Goal: Information Seeking & Learning: Compare options

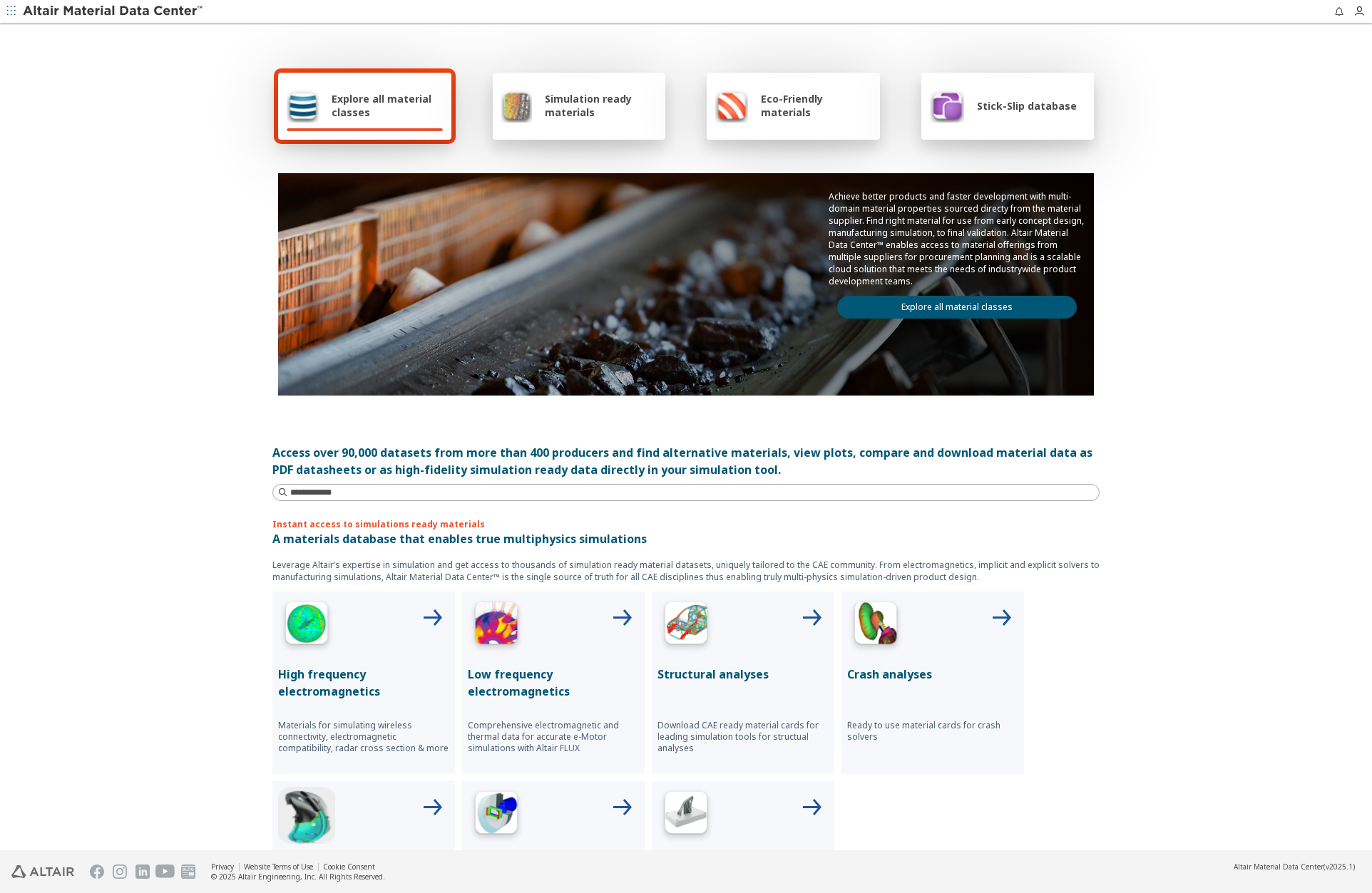
click at [698, 674] on p "Structural analyses" at bounding box center [742, 674] width 171 height 17
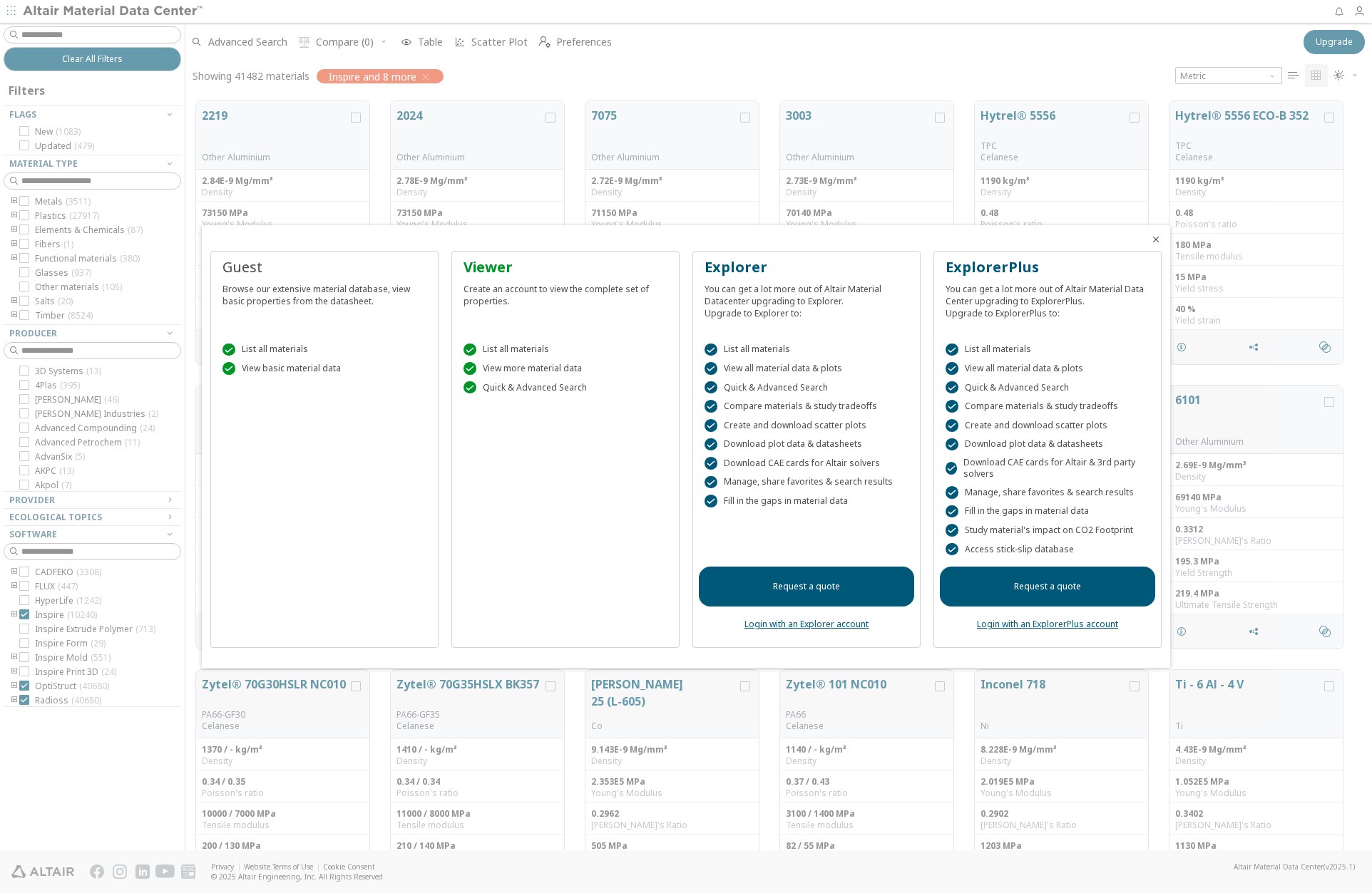
scroll to position [749, 1176]
click at [1155, 234] on icon "Close" at bounding box center [1155, 239] width 11 height 11
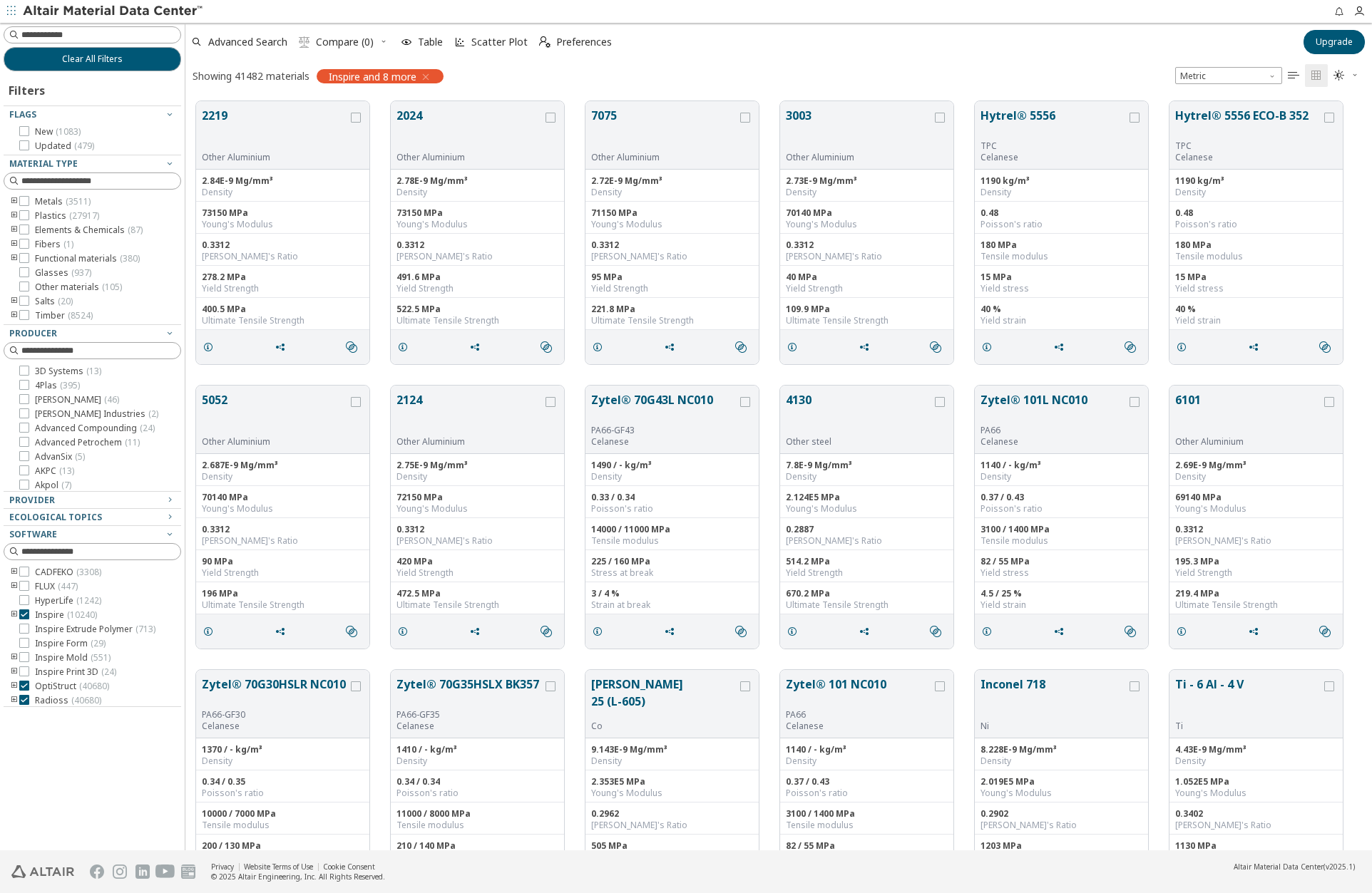
click at [579, 80] on div "Showing 41482 materials Inspire and 8 more Metric   " at bounding box center [778, 76] width 1186 height 30
click at [1355, 43] on button "Upgrade" at bounding box center [1333, 41] width 61 height 24
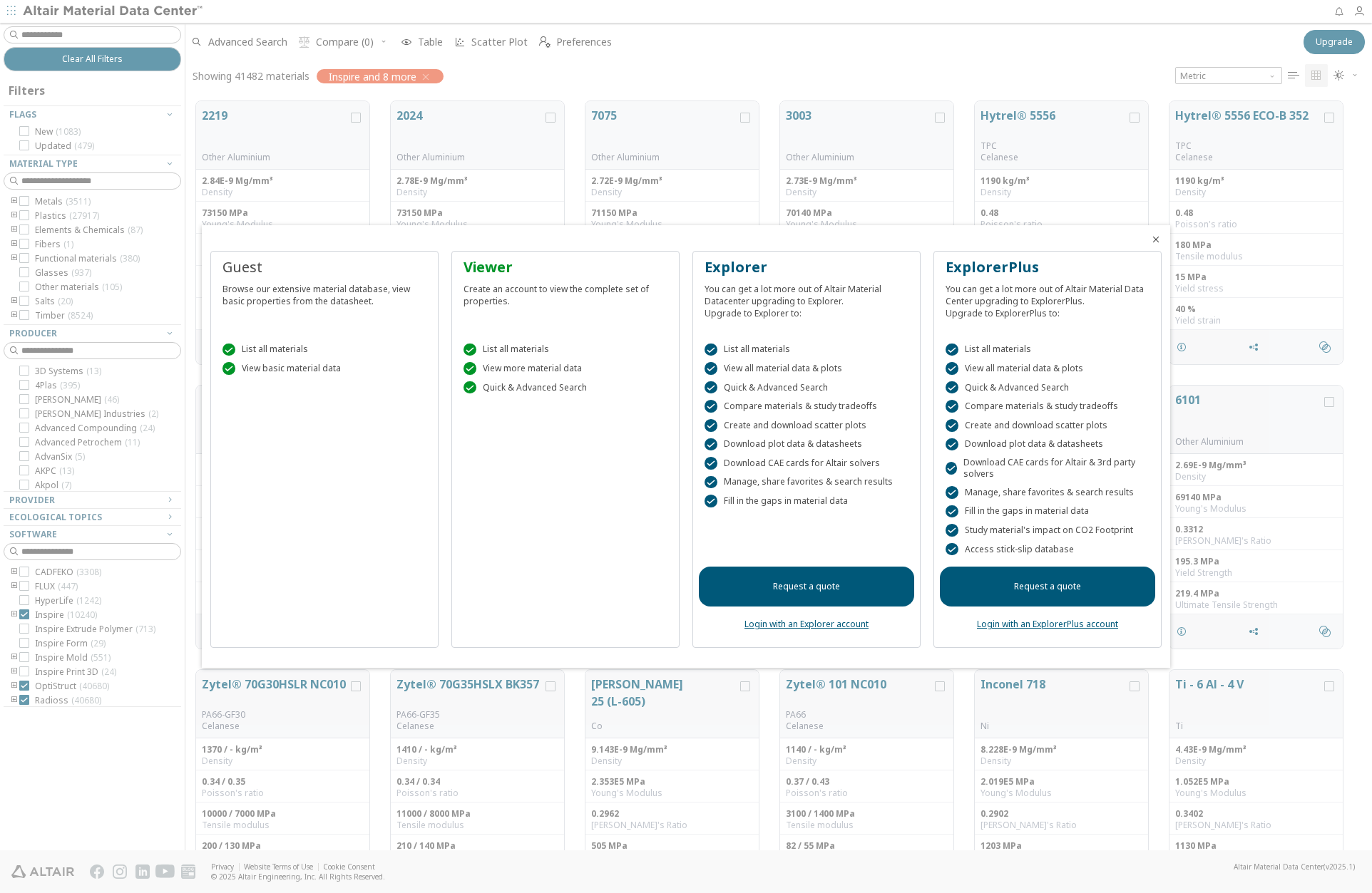
click at [810, 581] on link "Request a quote" at bounding box center [806, 586] width 216 height 40
click at [1153, 237] on icon "Close" at bounding box center [1155, 239] width 11 height 11
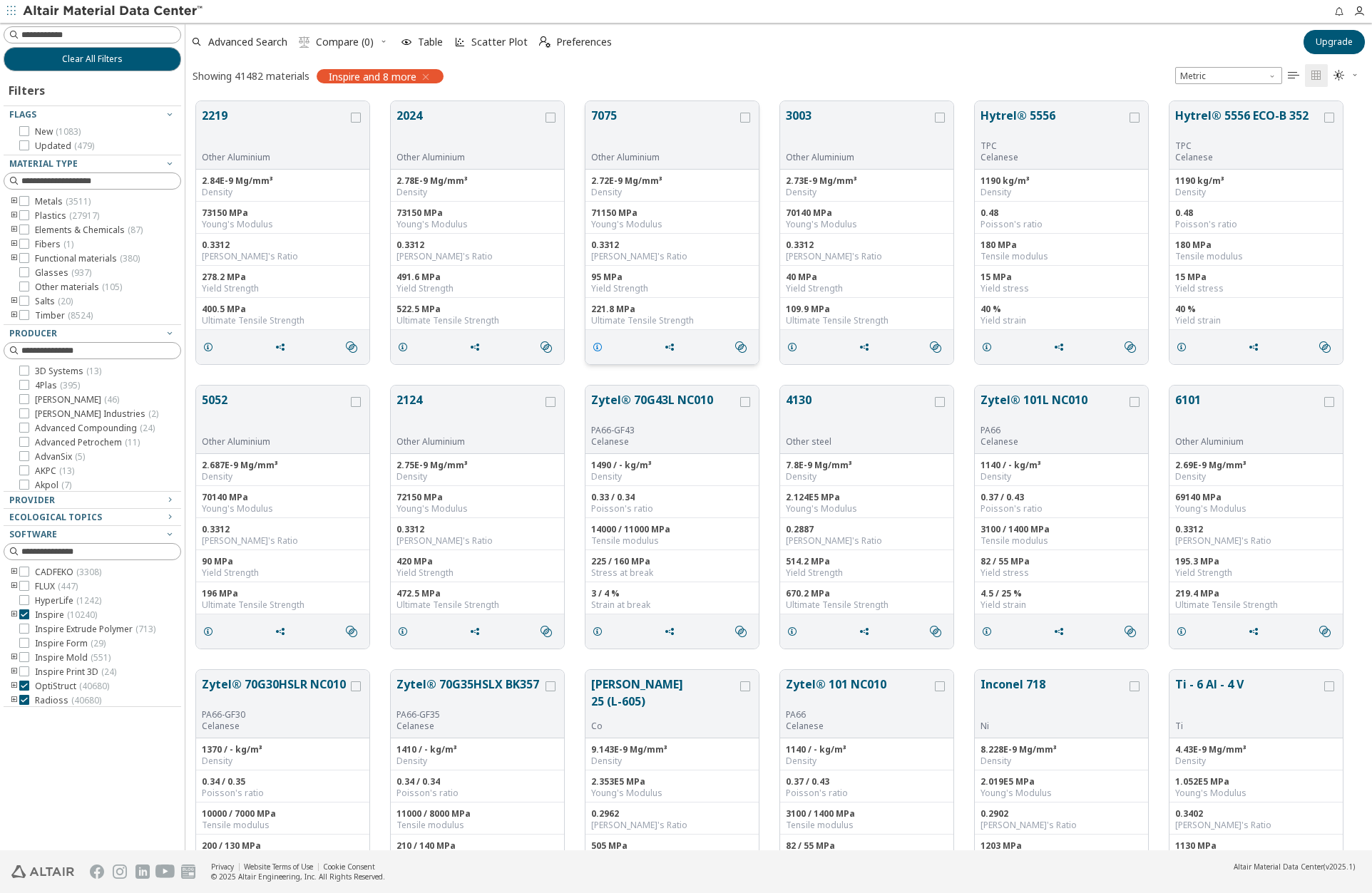
click at [596, 344] on icon "grid" at bounding box center [597, 347] width 11 height 11
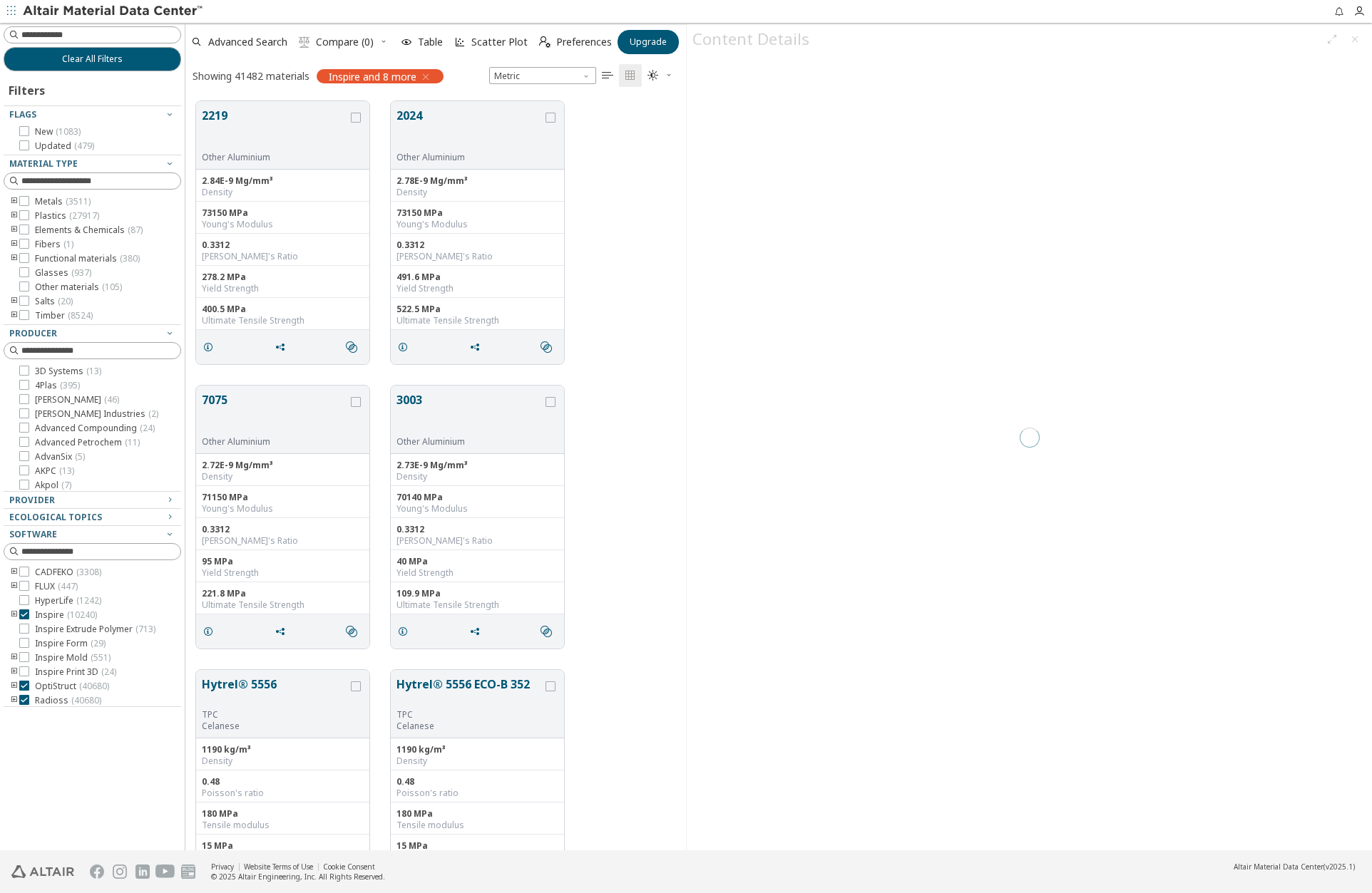
scroll to position [749, 490]
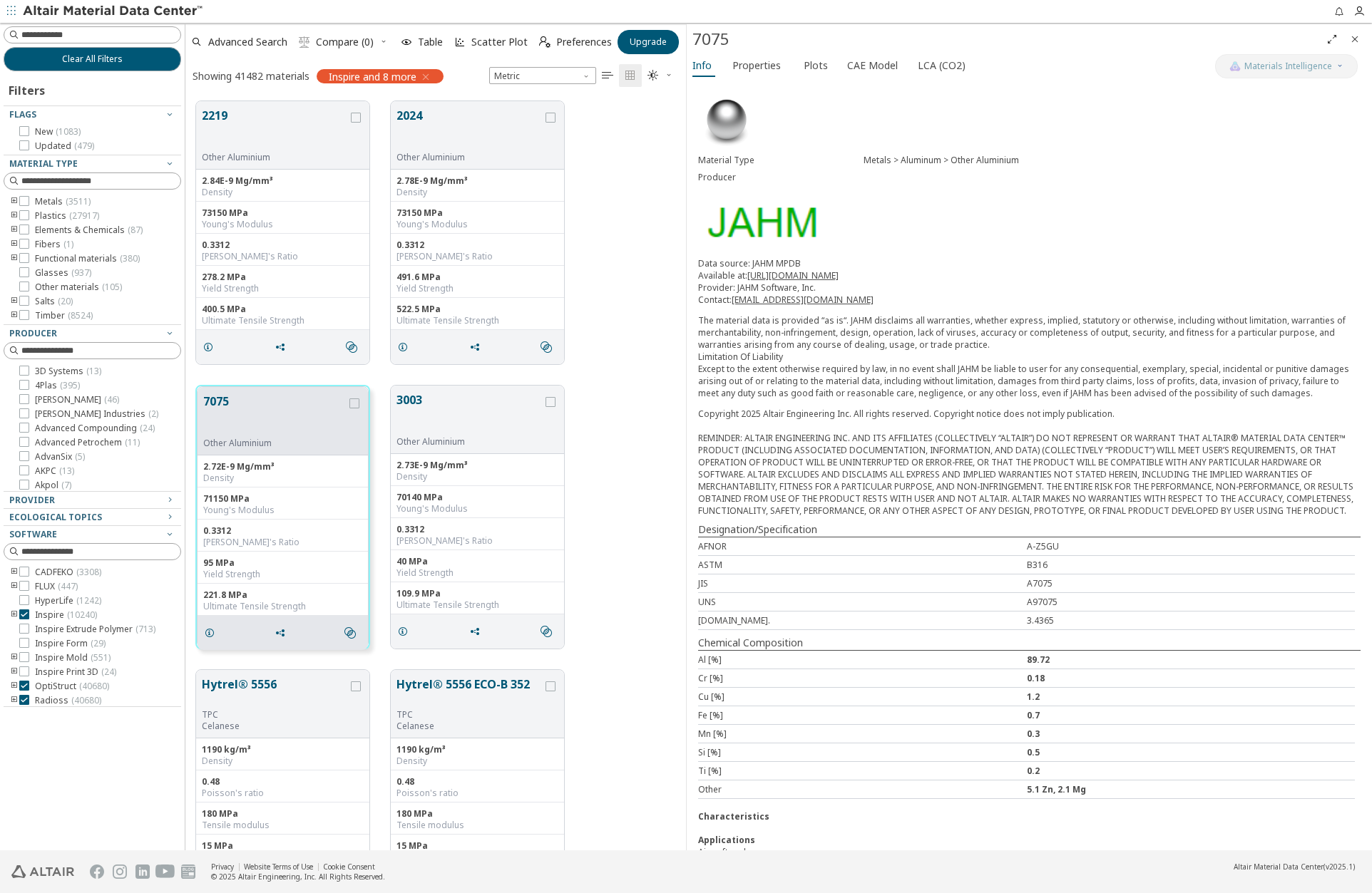
click at [1351, 35] on icon "Close" at bounding box center [1354, 39] width 11 height 11
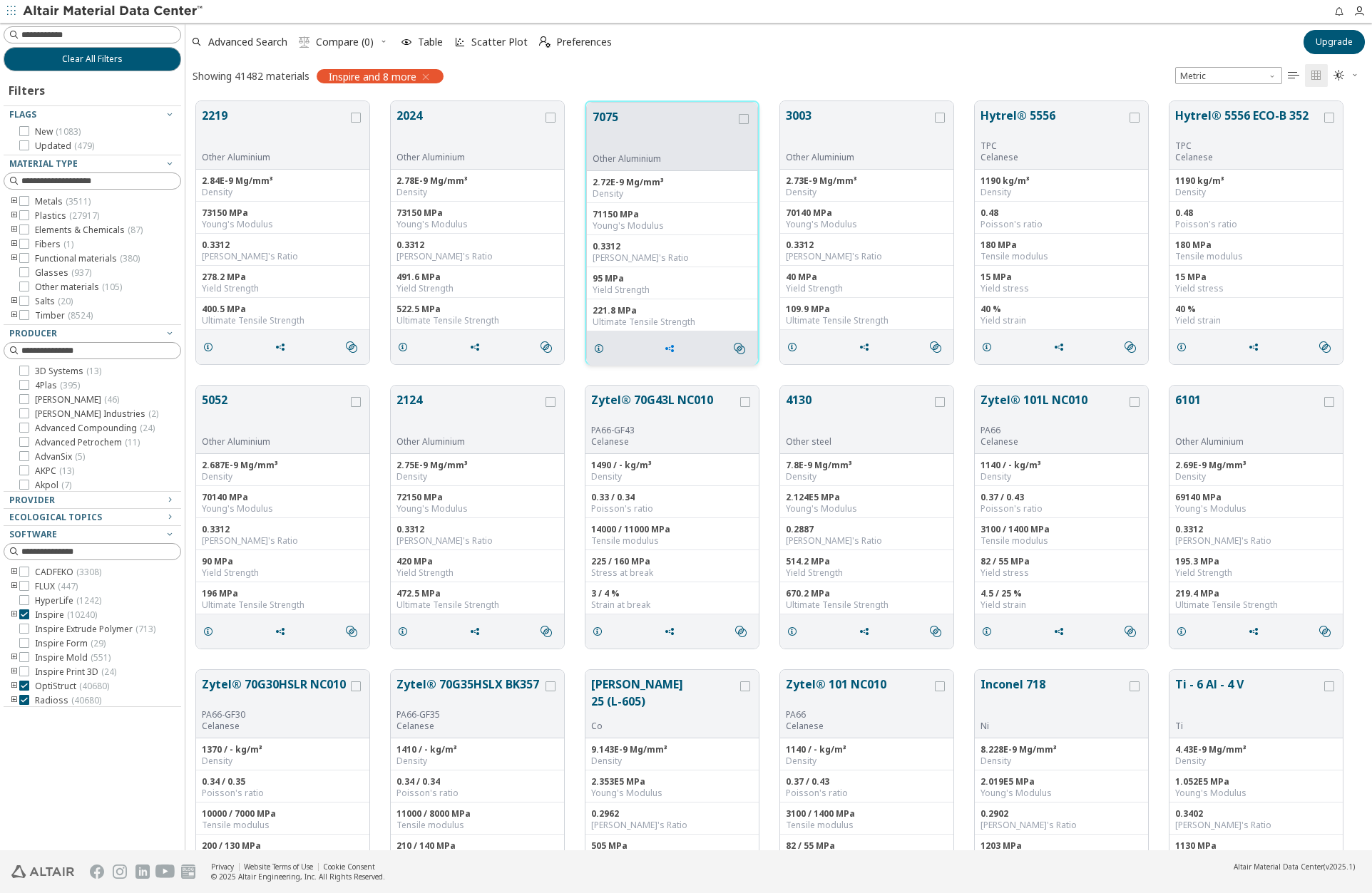
click at [669, 349] on icon "grid" at bounding box center [669, 348] width 11 height 11
click at [682, 113] on button "7075" at bounding box center [664, 130] width 143 height 45
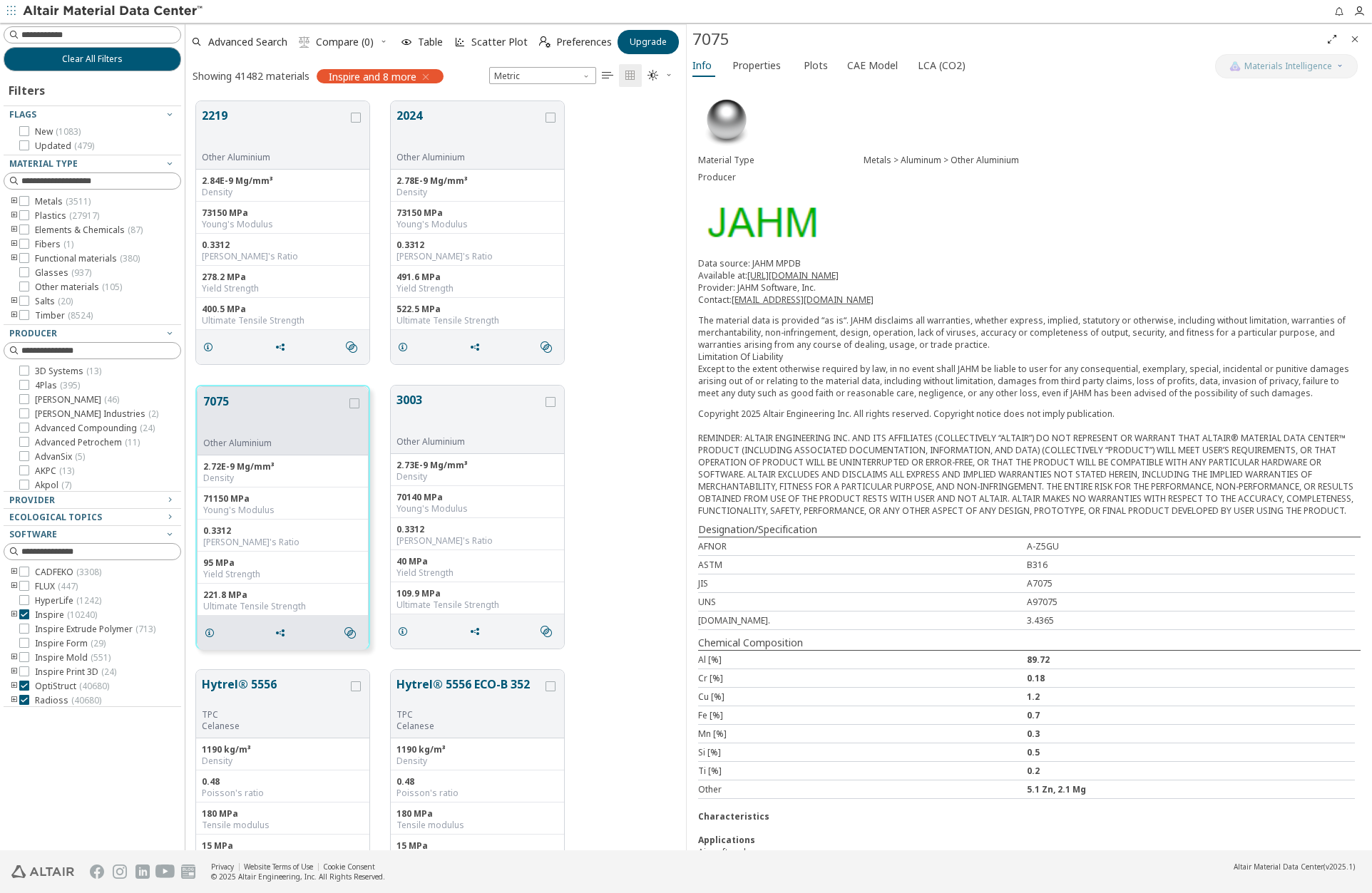
click at [1355, 36] on icon "Close" at bounding box center [1354, 39] width 11 height 11
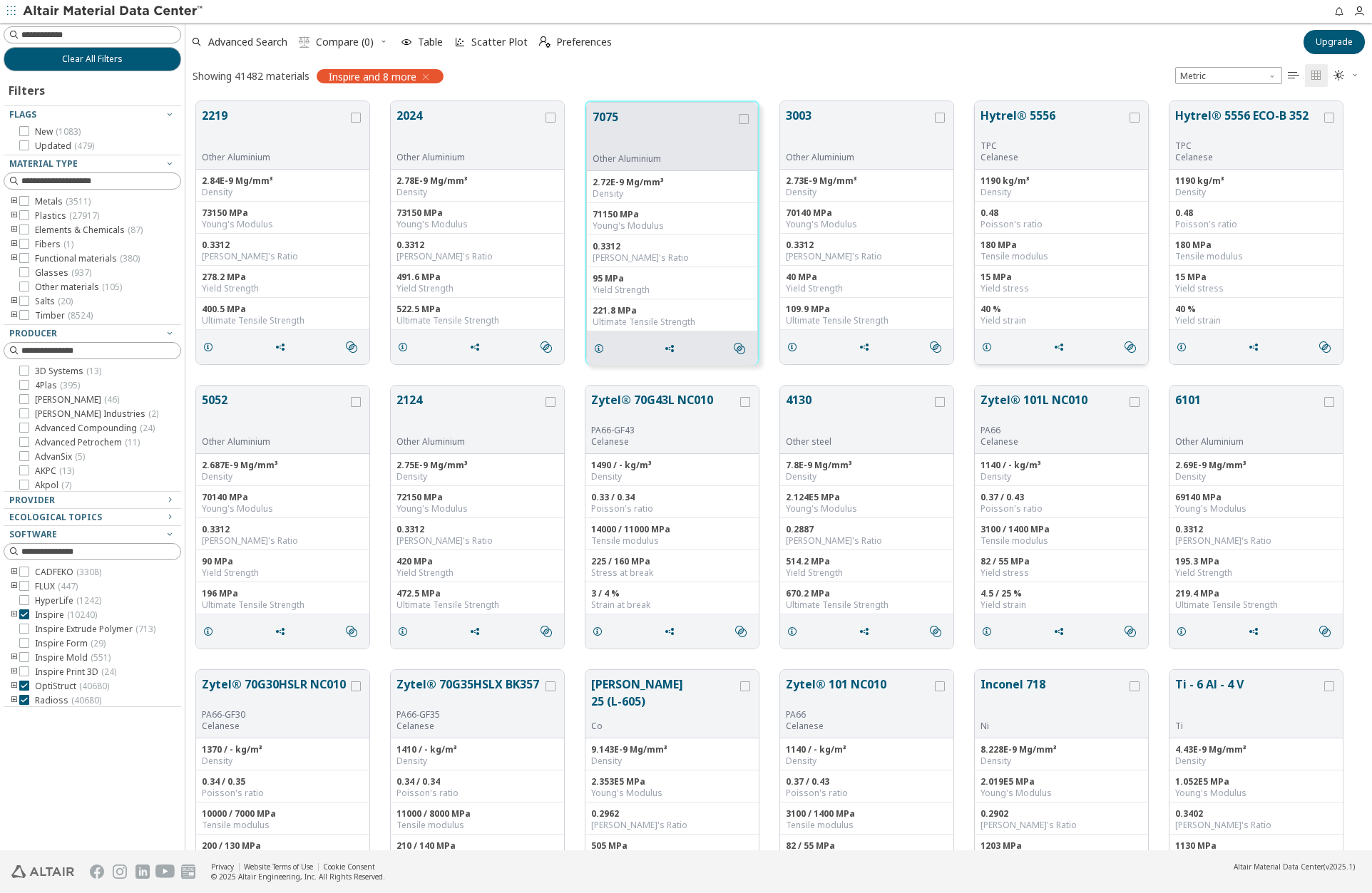
scroll to position [749, 1176]
click at [631, 157] on div "Other Aluminium" at bounding box center [664, 158] width 143 height 11
click at [744, 117] on icon "grid" at bounding box center [743, 118] width 10 height 10
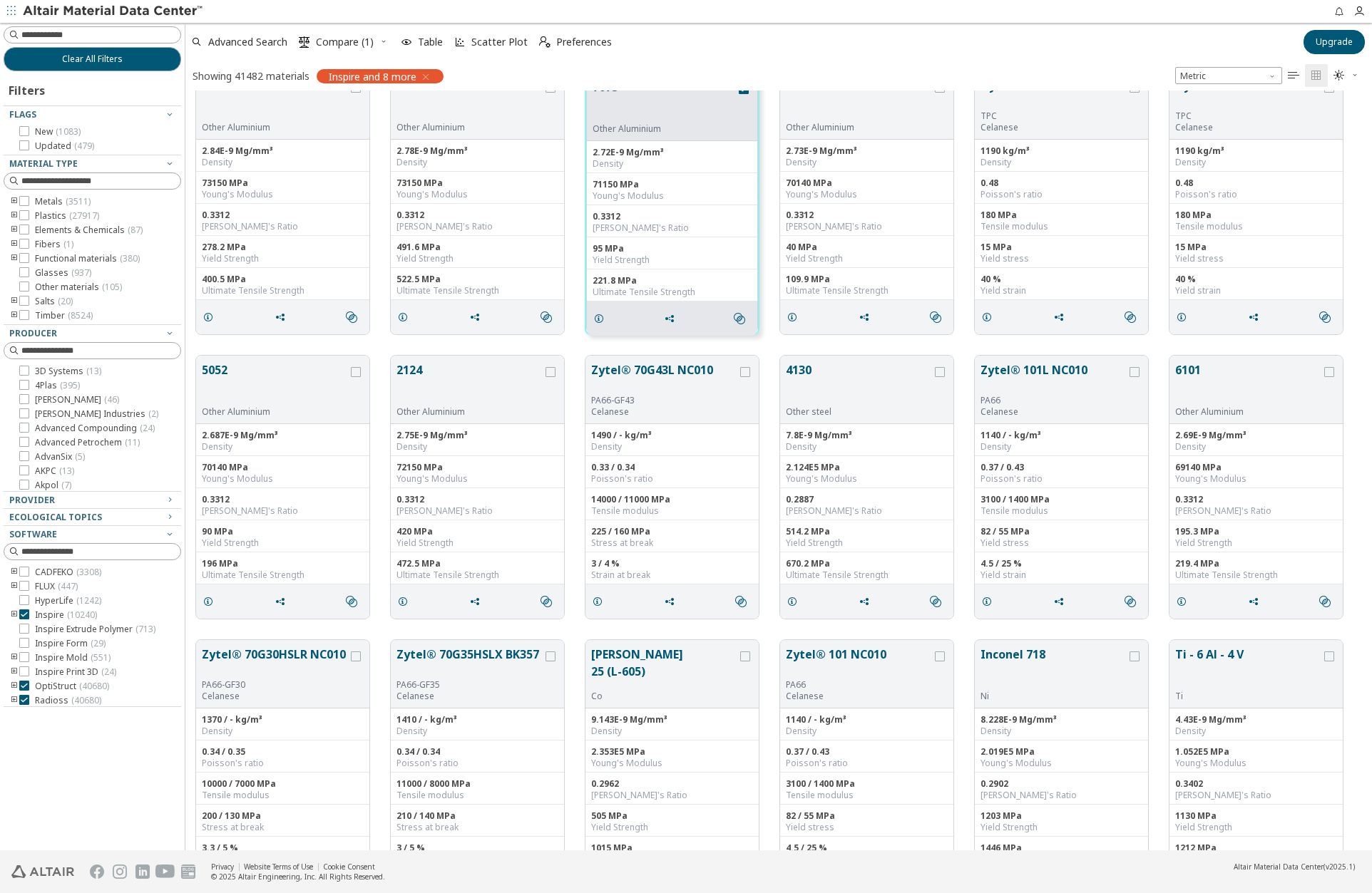
scroll to position [0, 0]
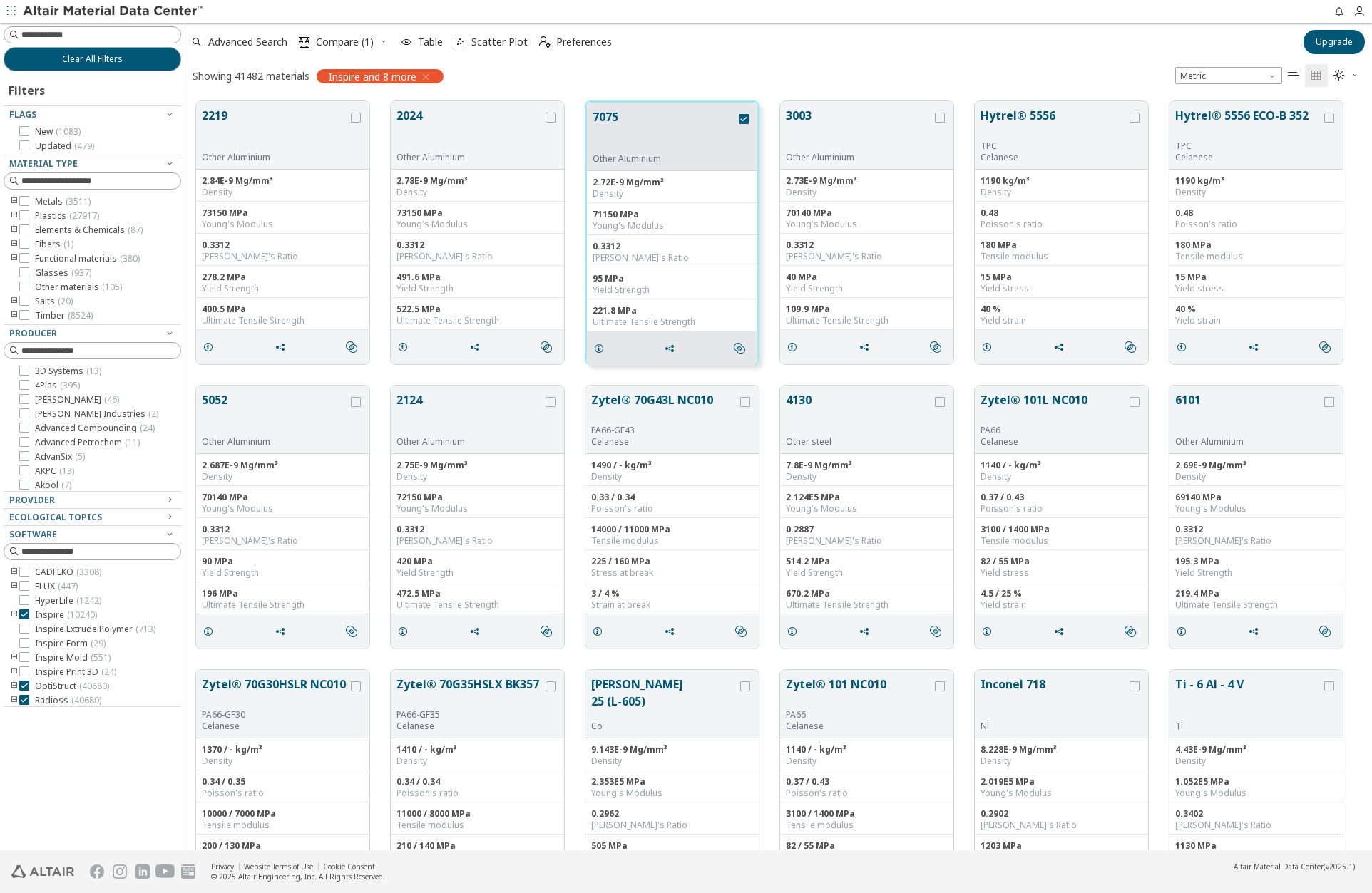
click at [1022, 53] on div "Advanced Search  Compare (1) Table Scatter Plot  Preferences" at bounding box center [739, 42] width 1109 height 31
click at [685, 137] on button "7075" at bounding box center [664, 130] width 143 height 45
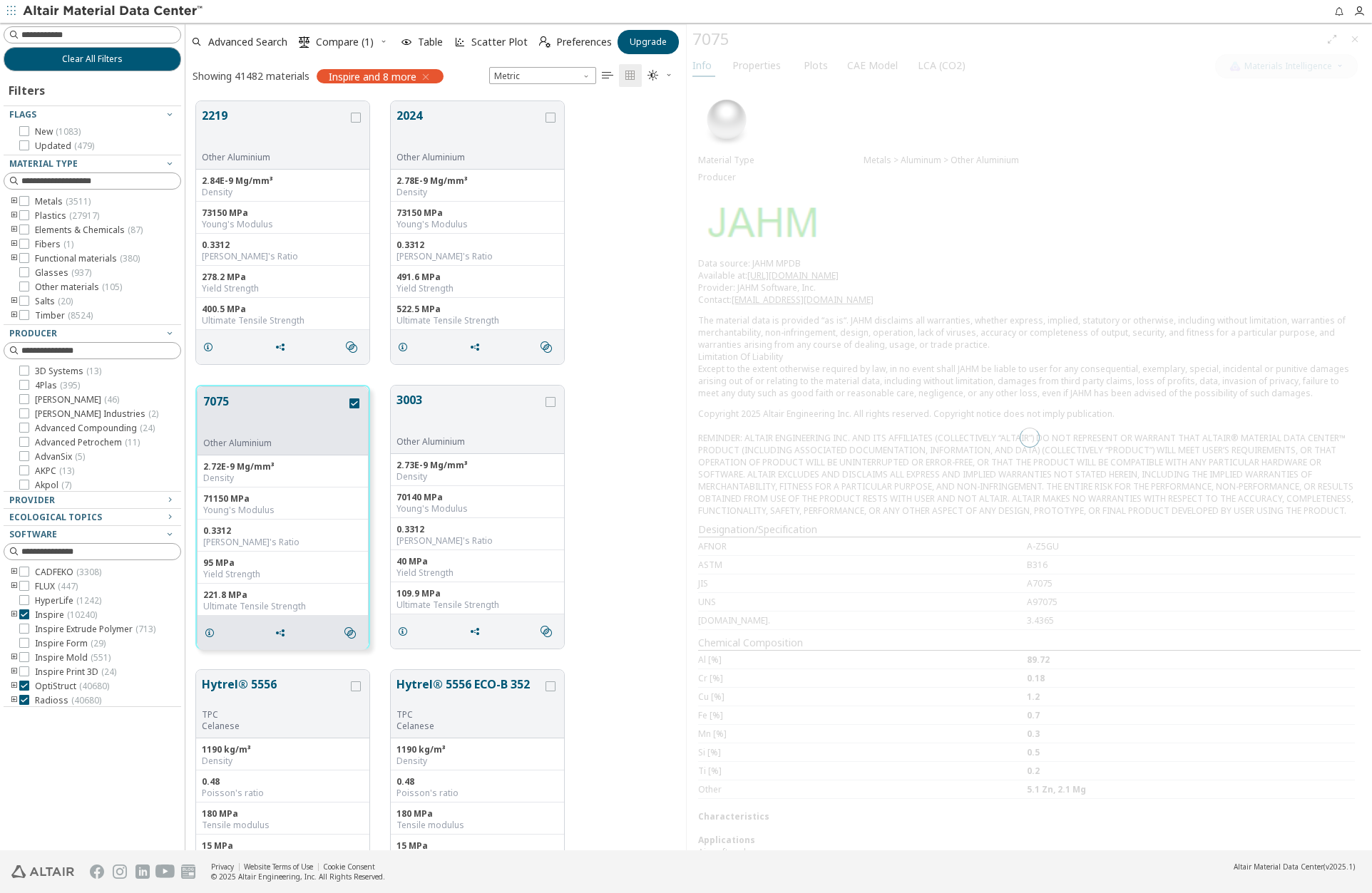
scroll to position [749, 490]
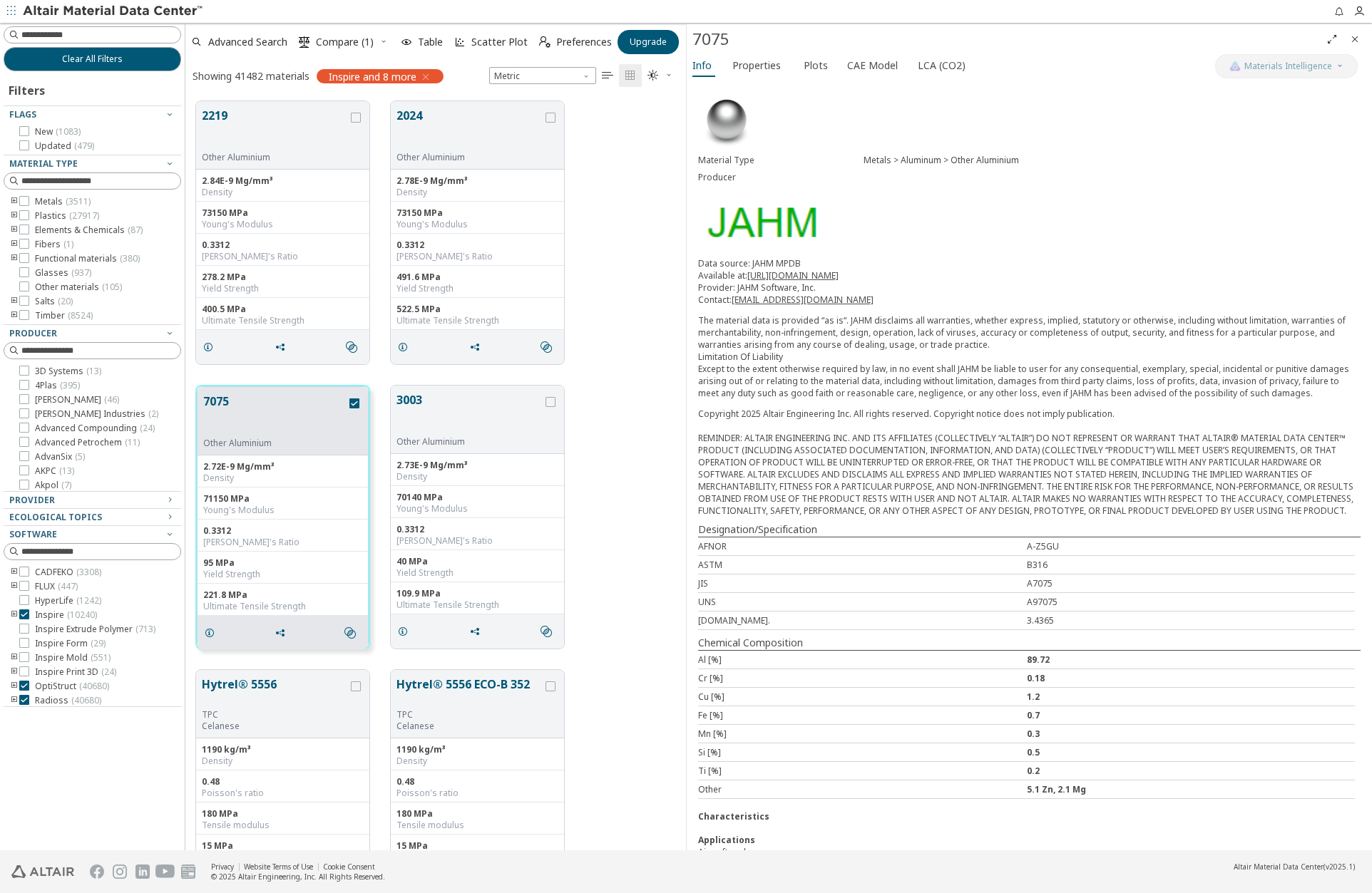
click at [1359, 41] on icon "Close" at bounding box center [1354, 39] width 11 height 11
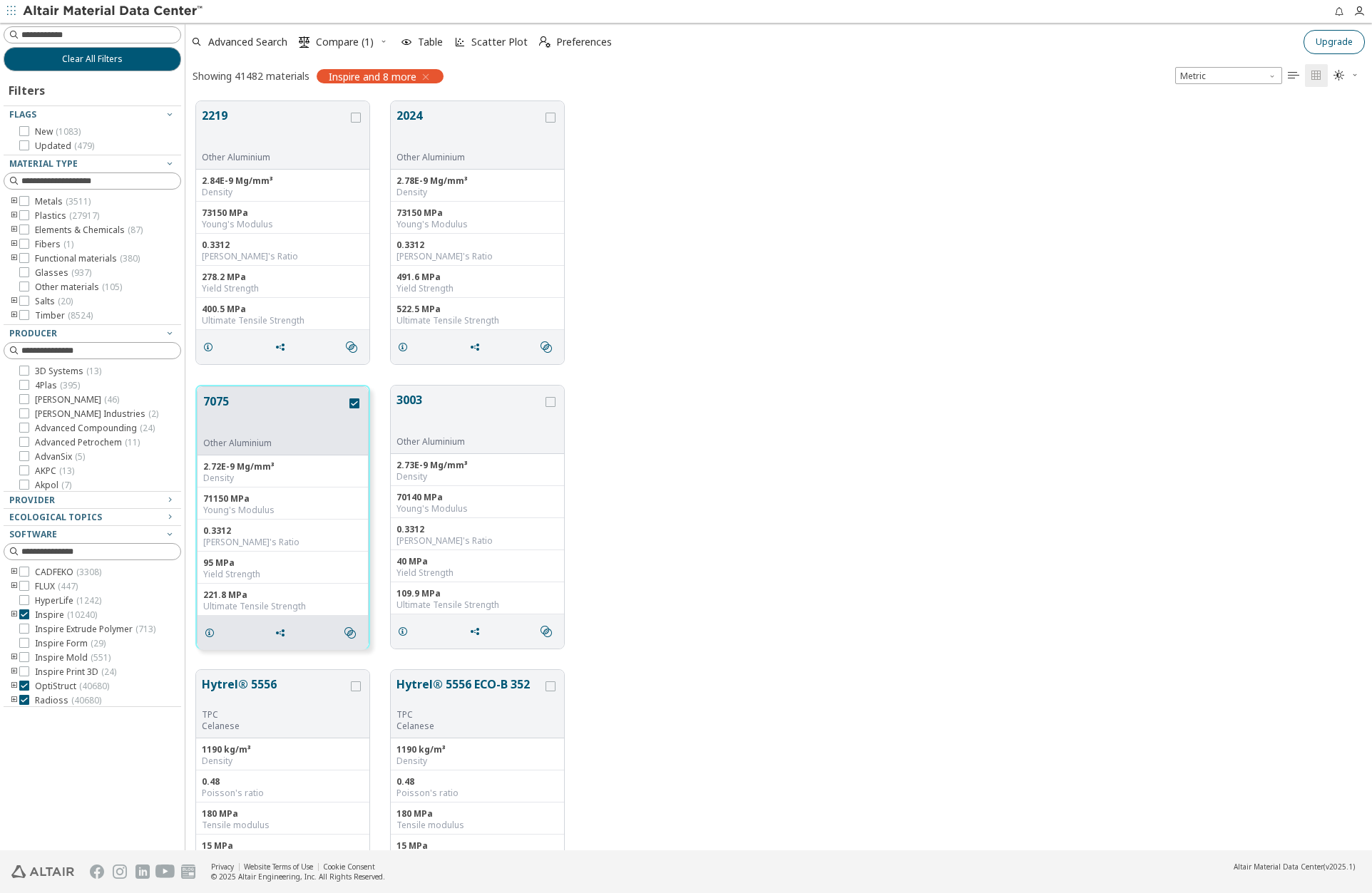
scroll to position [749, 1176]
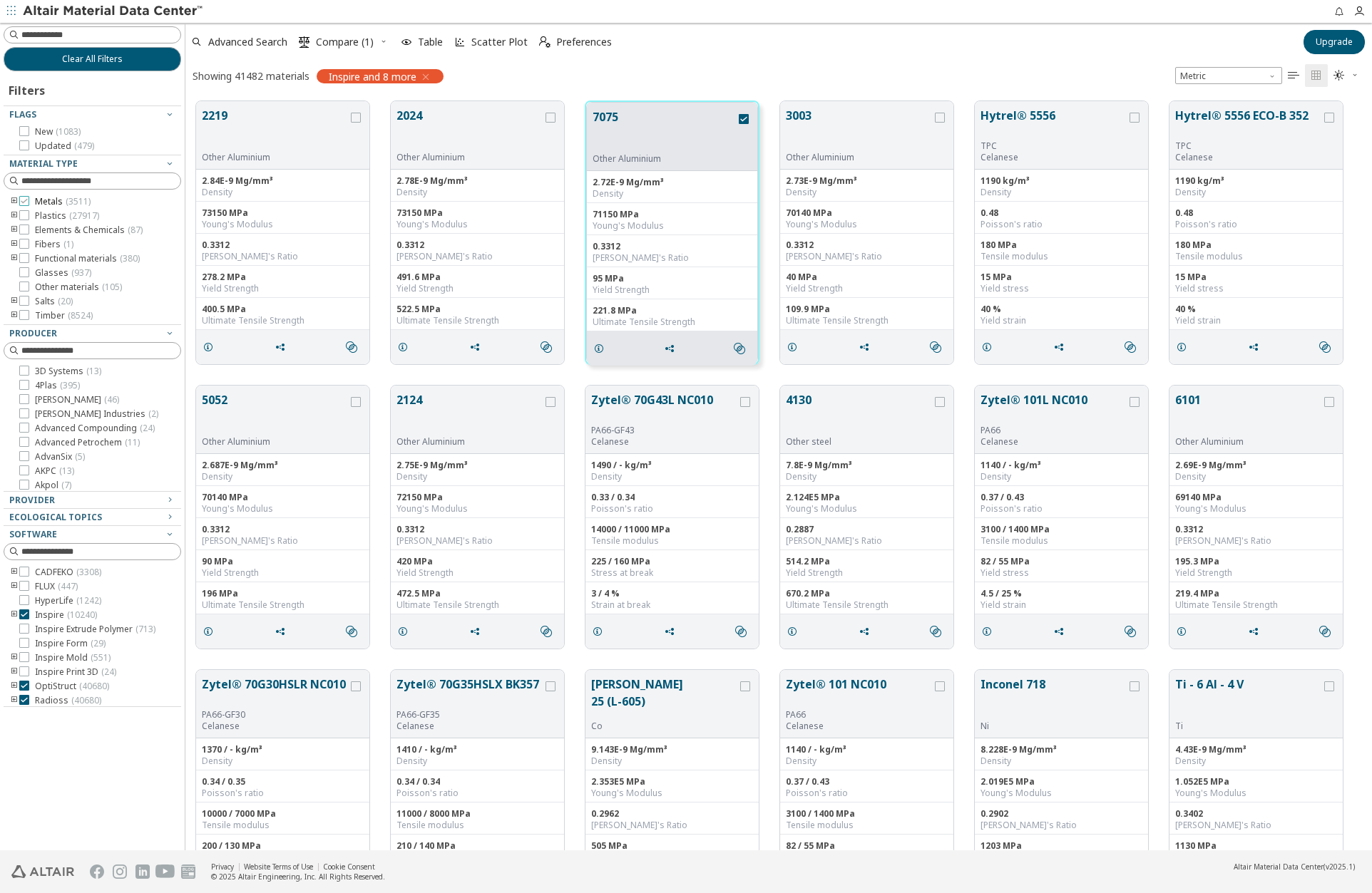
click at [23, 200] on icon at bounding box center [24, 201] width 10 height 10
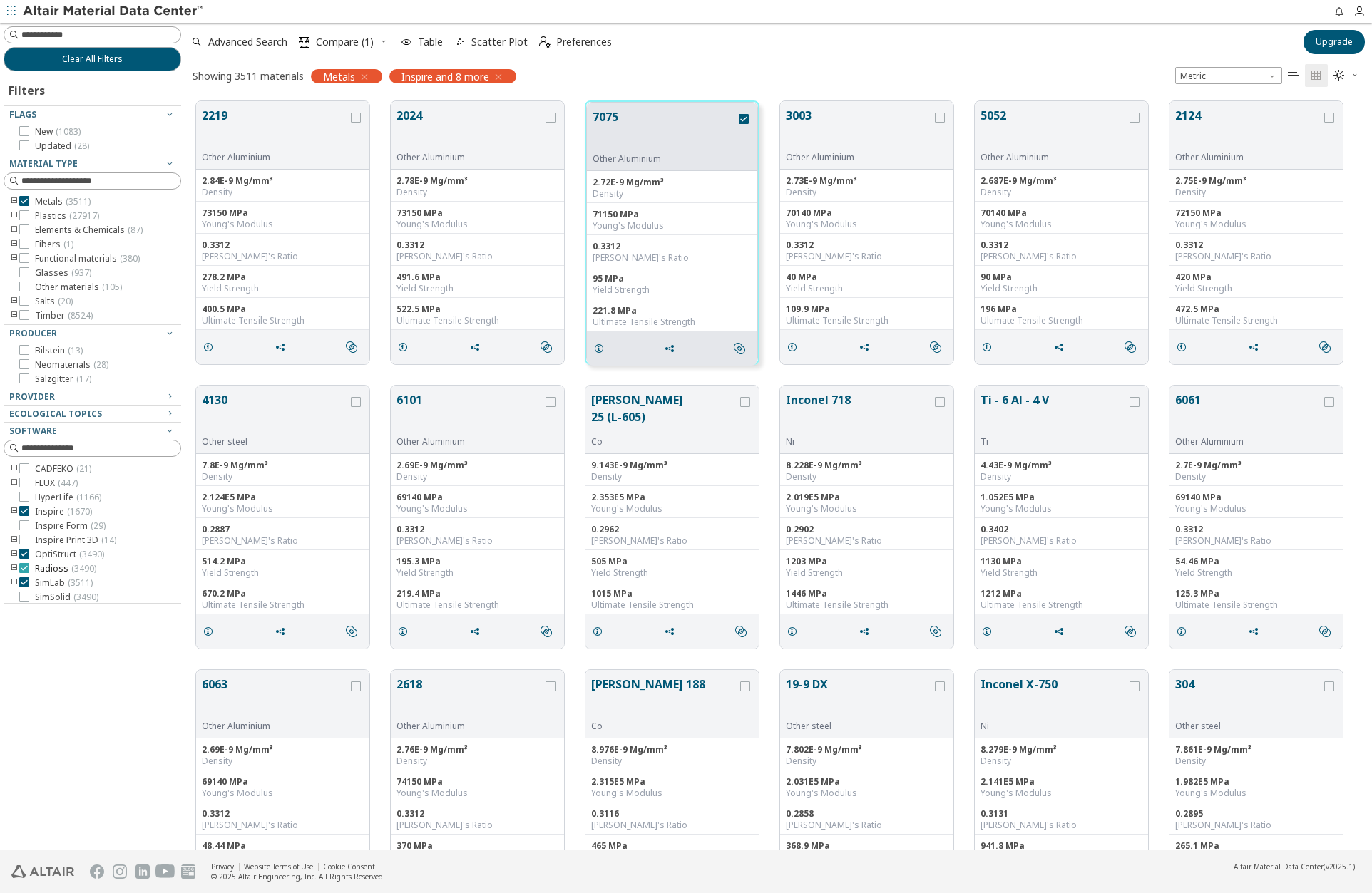
click at [26, 567] on icon at bounding box center [24, 567] width 10 height 10
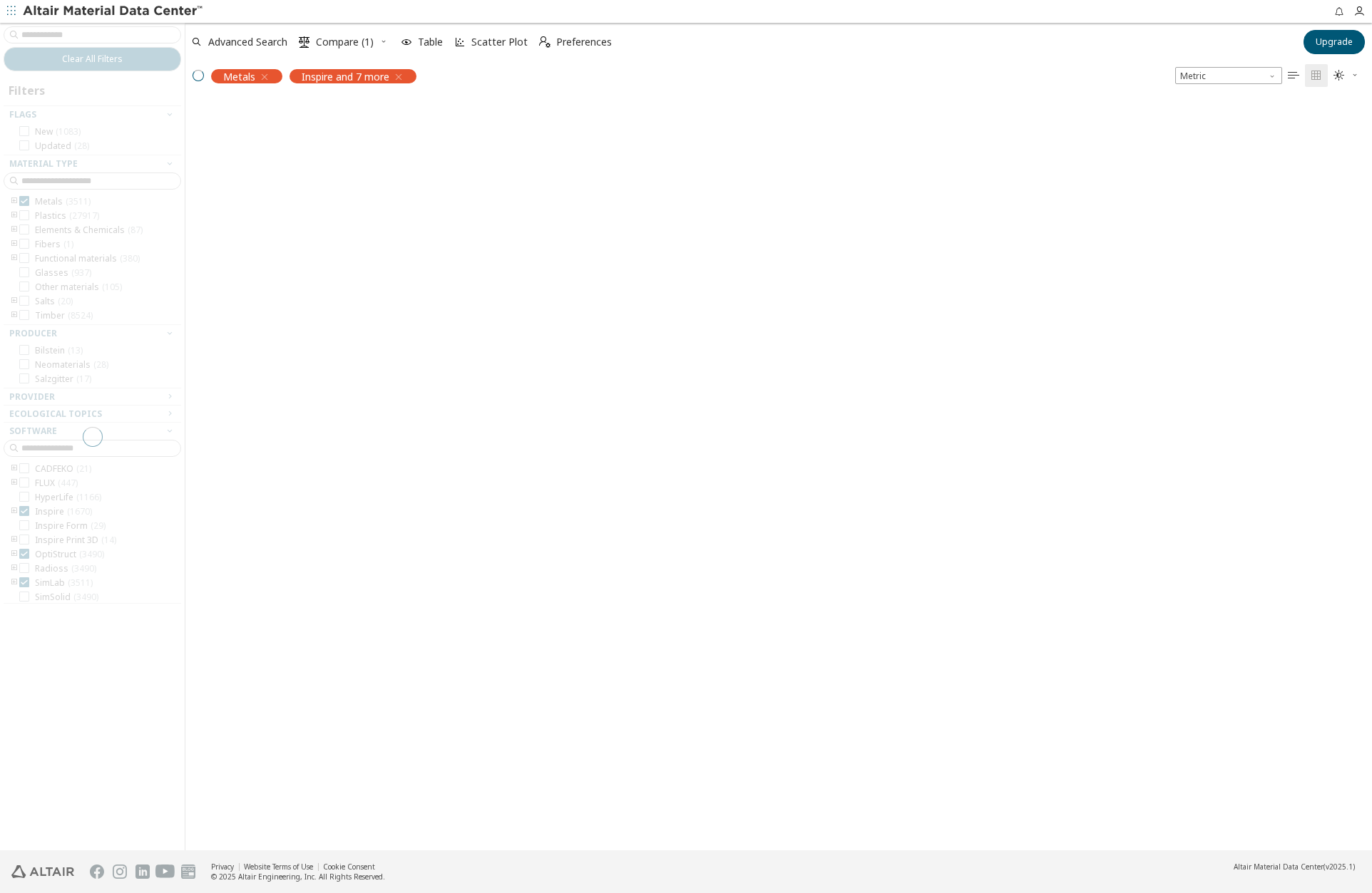
click at [25, 582] on div at bounding box center [92, 436] width 184 height 827
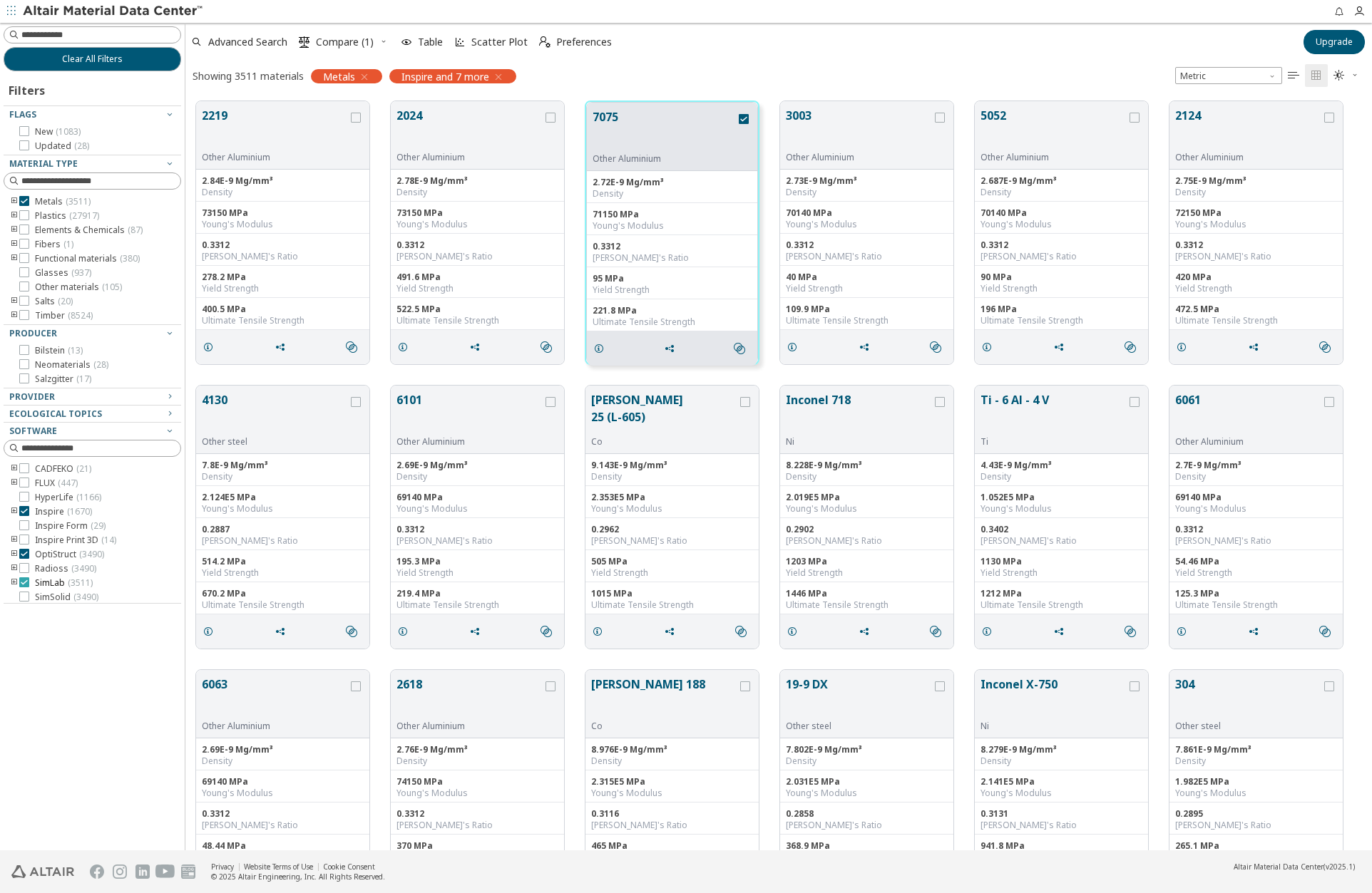
click at [24, 579] on icon at bounding box center [24, 582] width 10 height 10
click at [25, 512] on icon at bounding box center [24, 510] width 10 height 10
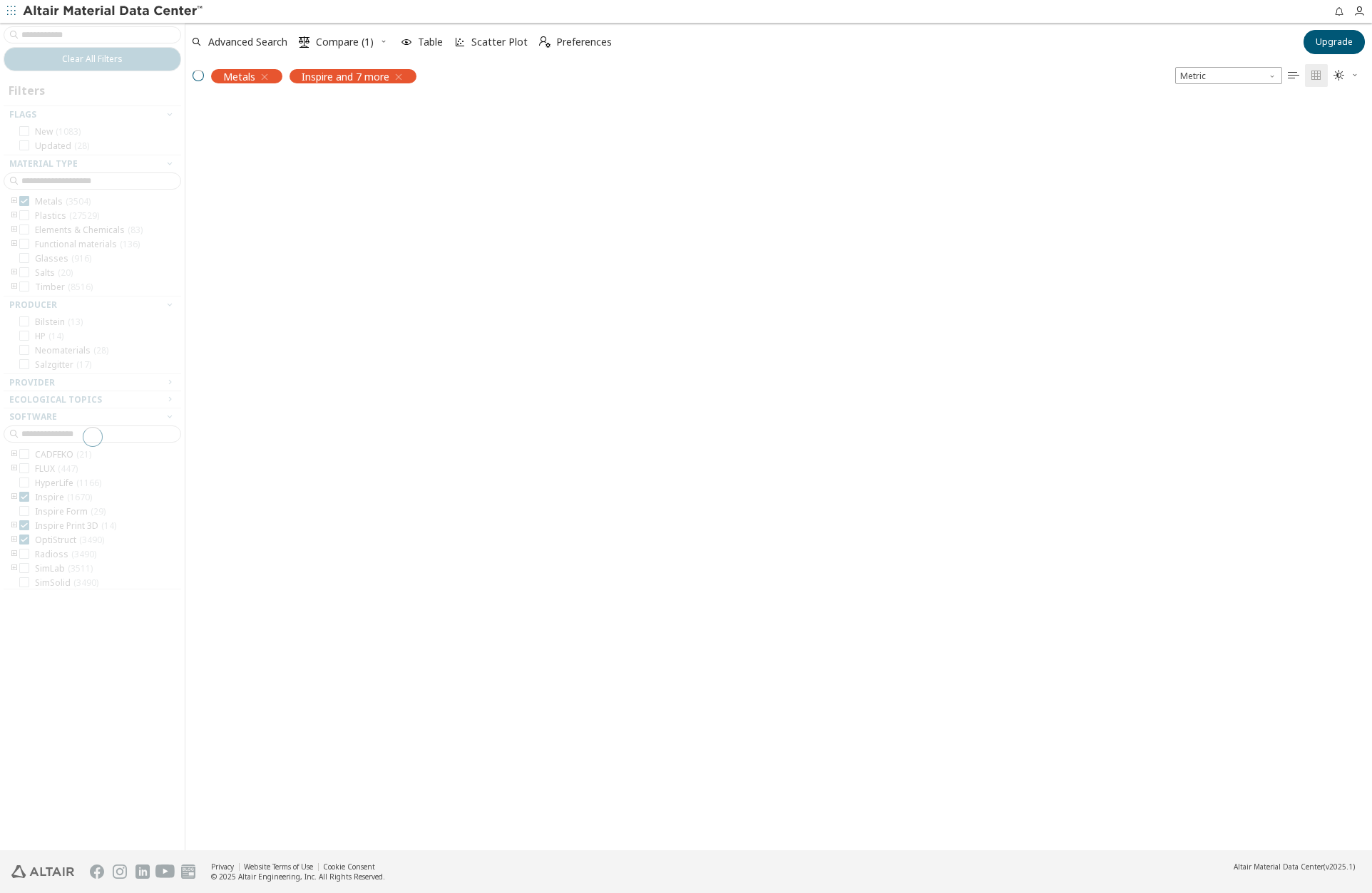
click at [24, 512] on div at bounding box center [92, 436] width 184 height 827
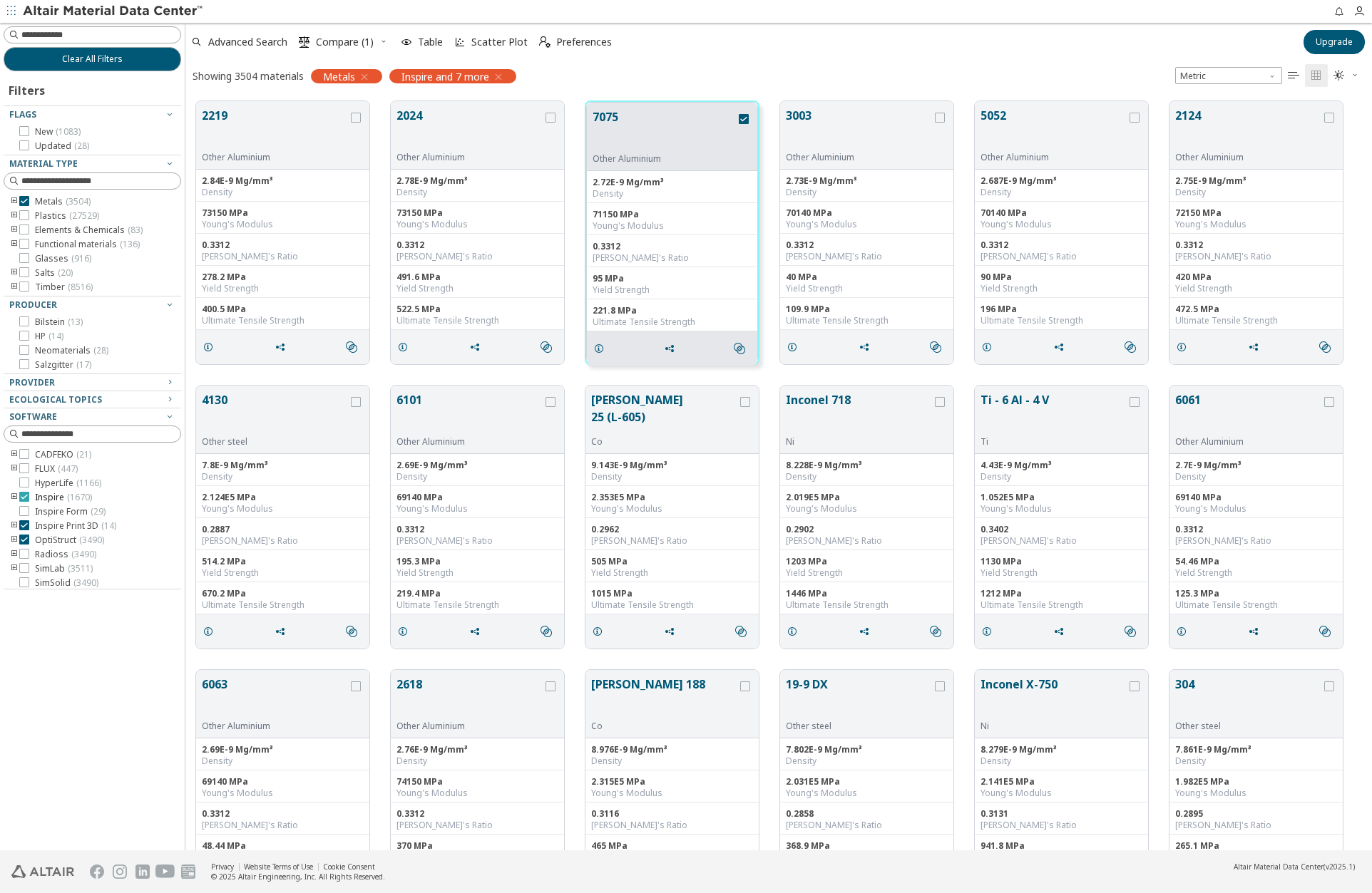
click at [25, 495] on icon at bounding box center [24, 496] width 10 height 10
click at [24, 523] on icon at bounding box center [24, 525] width 10 height 10
click at [15, 524] on icon "toogle group" at bounding box center [14, 526] width 10 height 11
click at [47, 553] on icon at bounding box center [45, 553] width 10 height 10
click at [47, 538] on icon at bounding box center [45, 539] width 10 height 10
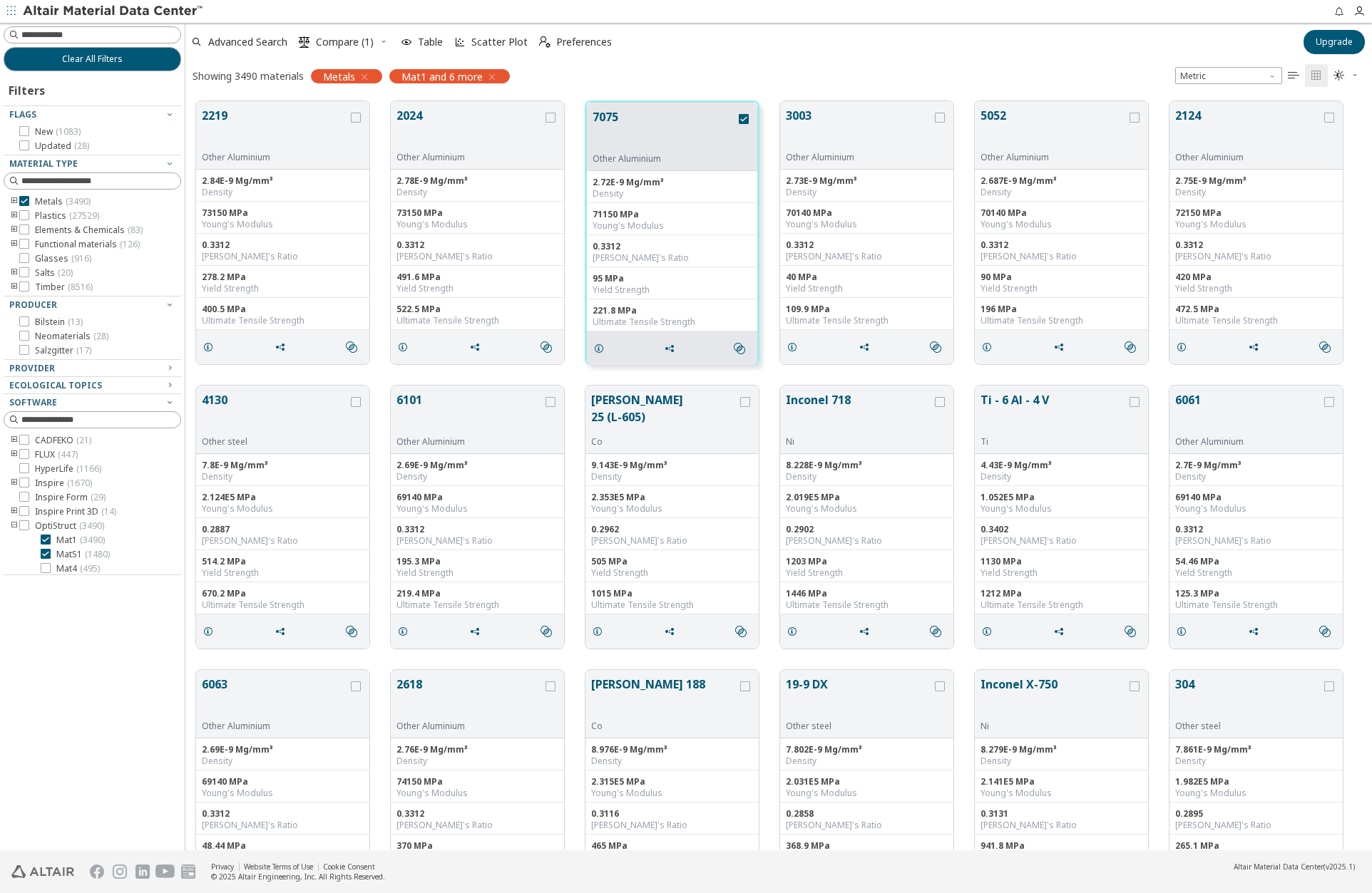
click at [446, 78] on span "Mat1 and 6 more" at bounding box center [442, 76] width 81 height 13
click at [70, 34] on input at bounding box center [94, 35] width 175 height 16
type input "*******"
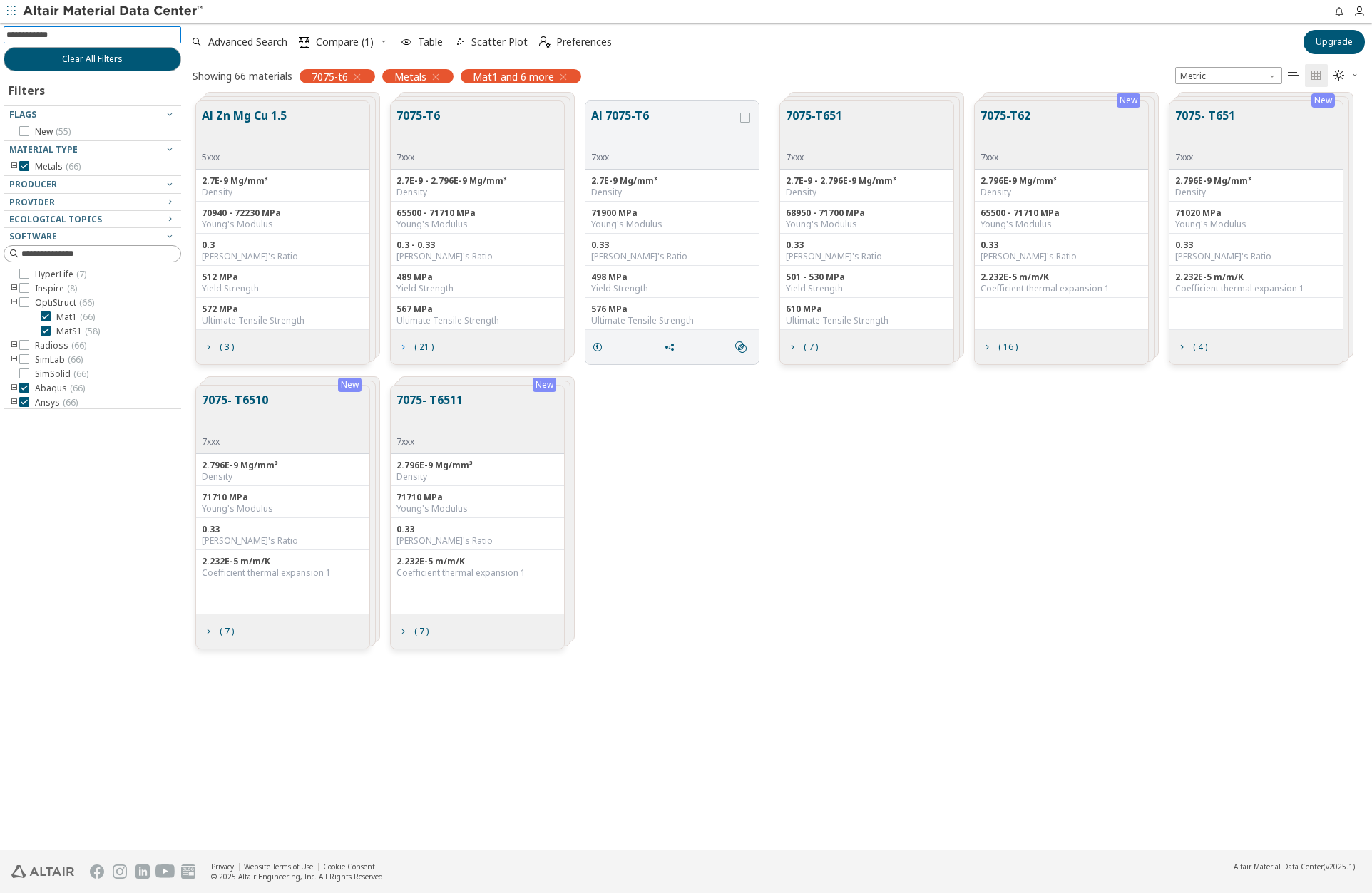
click at [417, 346] on span "( 21 )" at bounding box center [424, 347] width 19 height 9
